Goal: Navigation & Orientation: Find specific page/section

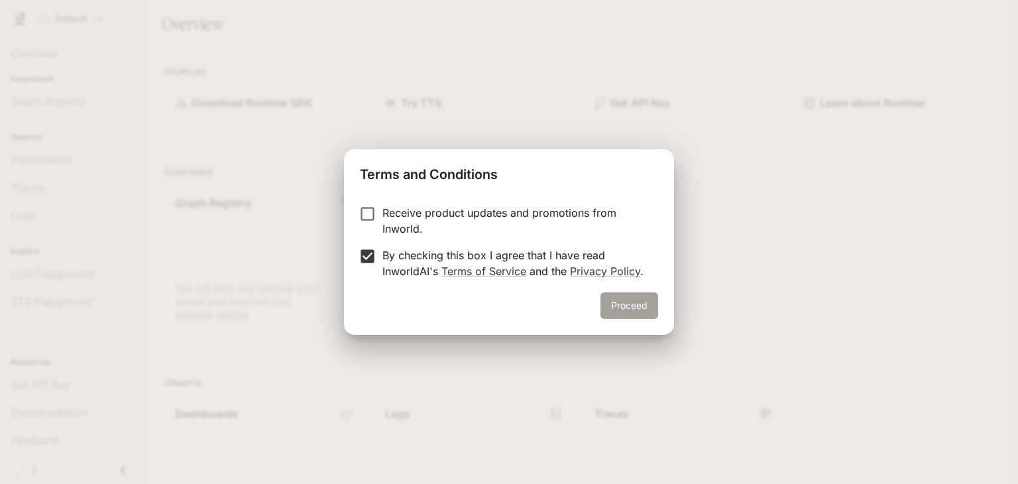
click at [636, 309] on button "Proceed" at bounding box center [630, 305] width 58 height 27
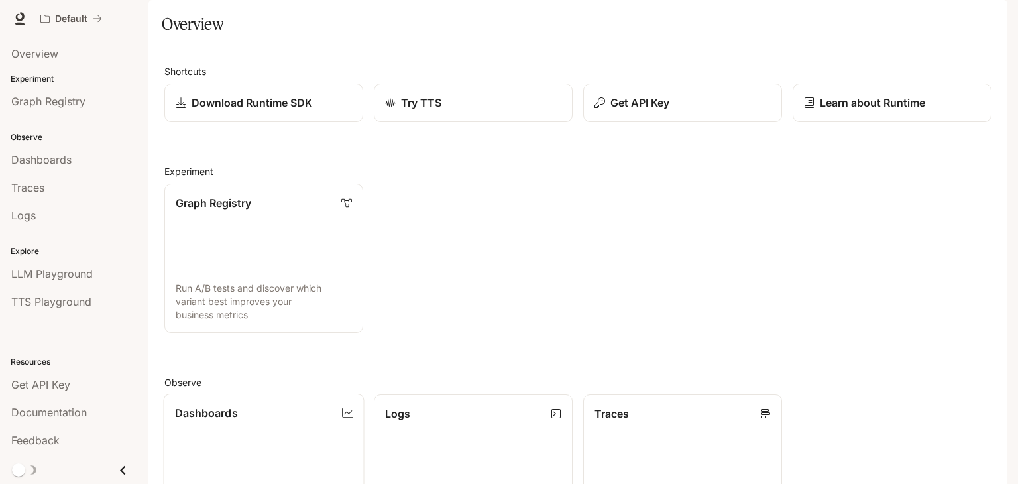
scroll to position [329, 0]
click at [27, 220] on span "Logs" at bounding box center [23, 215] width 25 height 16
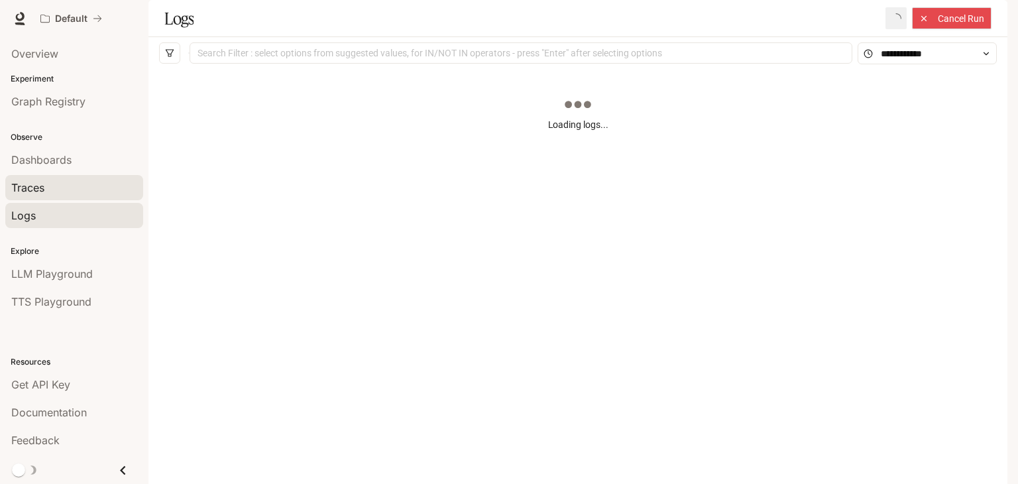
click at [58, 189] on div "Traces" at bounding box center [74, 188] width 126 height 16
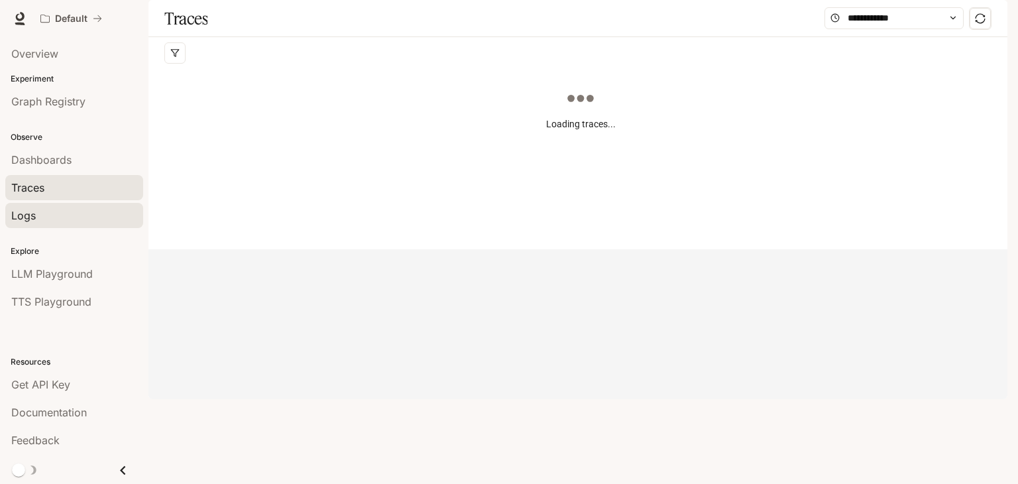
click at [44, 211] on div "Logs" at bounding box center [74, 215] width 126 height 16
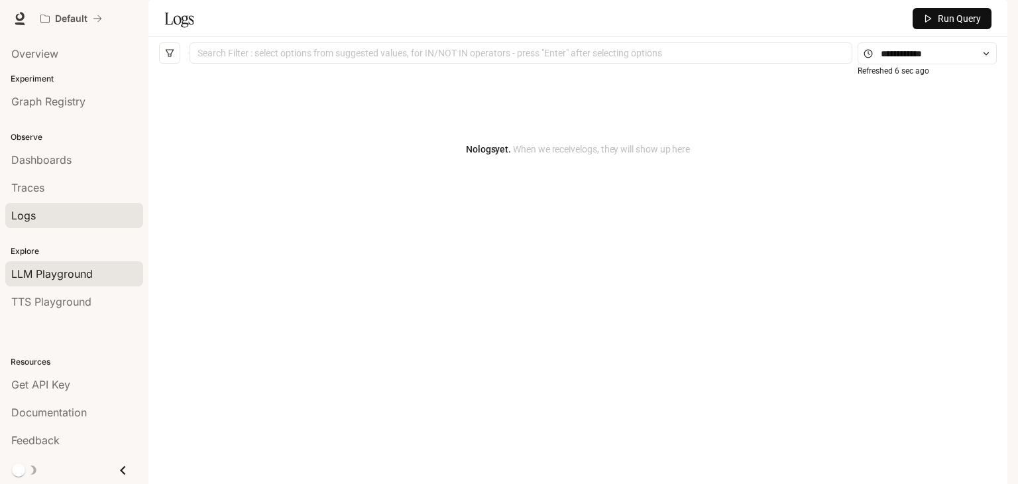
click at [70, 266] on span "LLM Playground" at bounding box center [52, 274] width 82 height 16
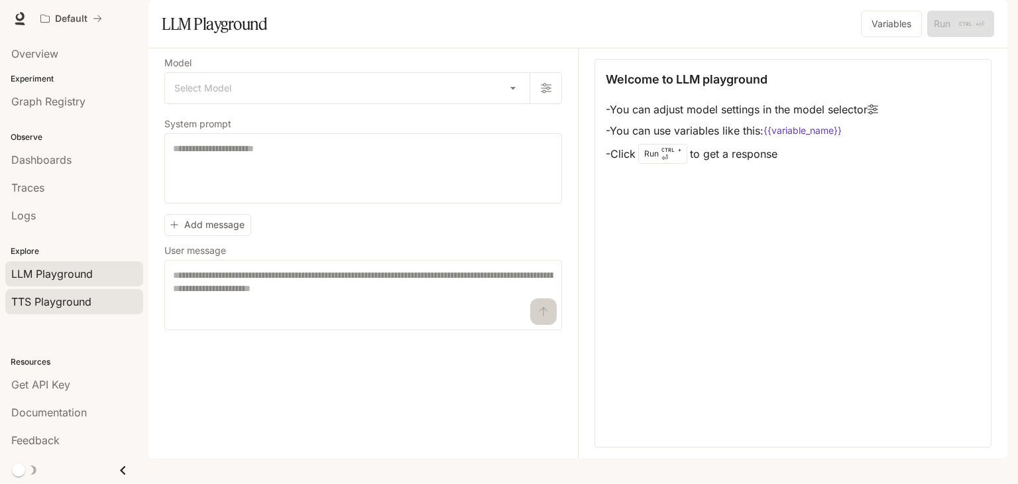
click at [106, 307] on div "TTS Playground" at bounding box center [74, 302] width 126 height 16
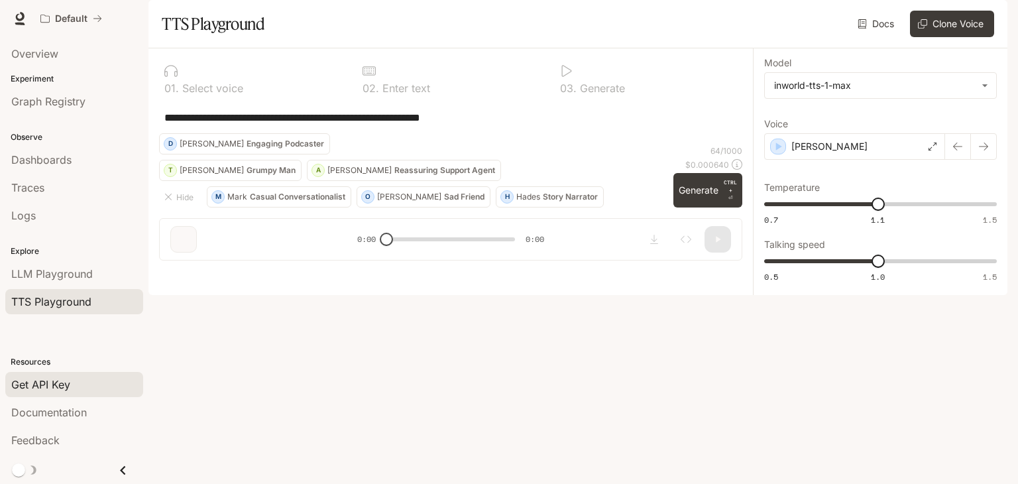
click at [72, 378] on div "Get API Key" at bounding box center [74, 384] width 126 height 16
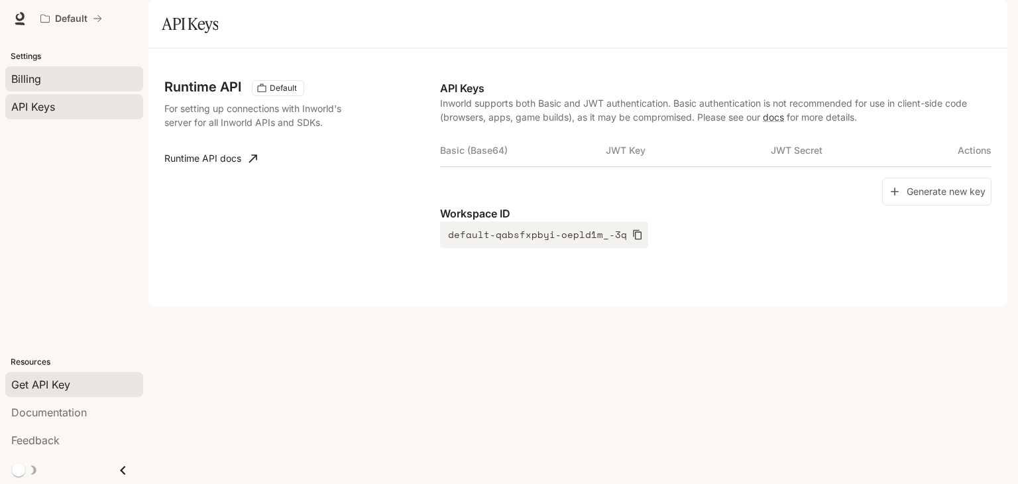
click at [26, 87] on link "Billing" at bounding box center [74, 78] width 138 height 25
